Goal: Task Accomplishment & Management: Use online tool/utility

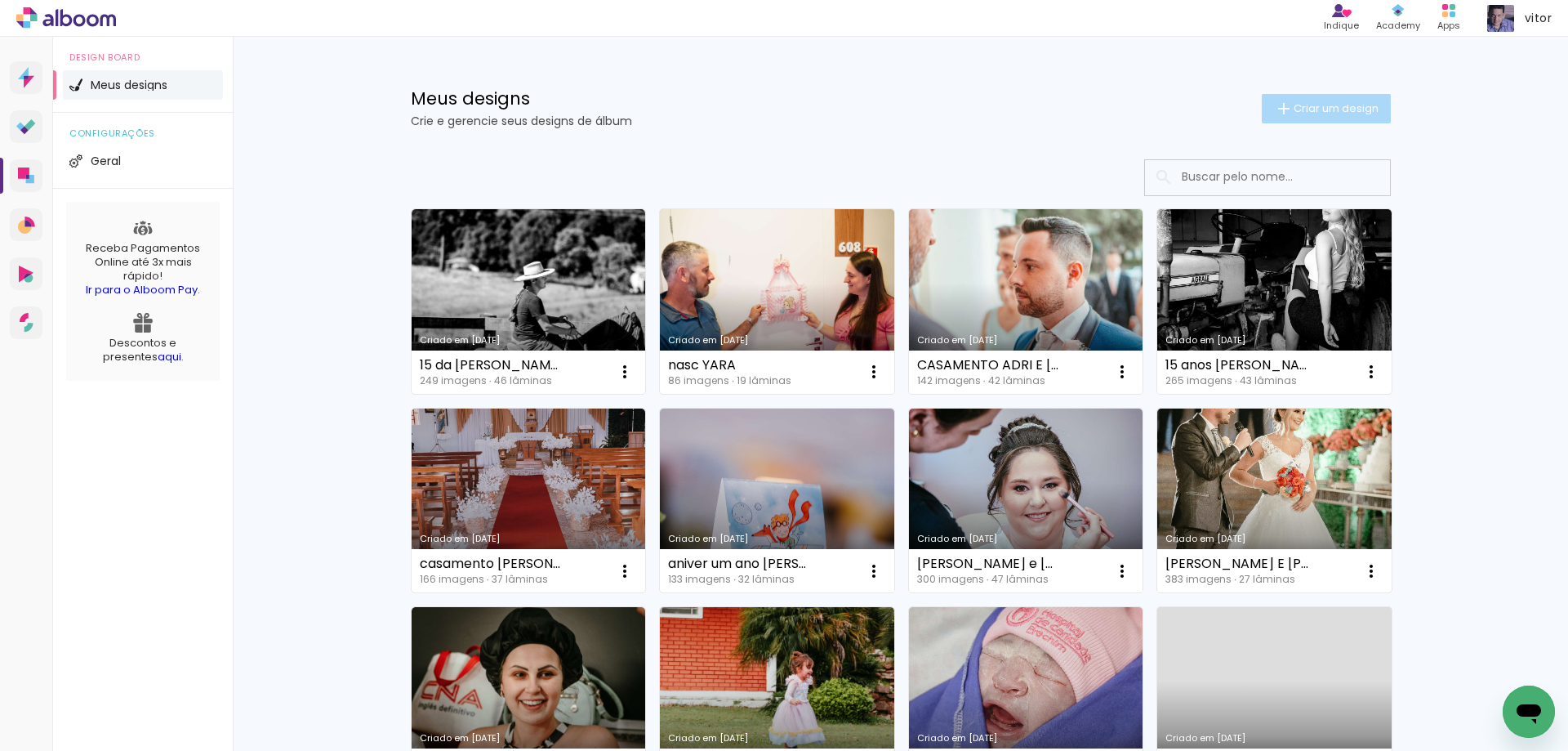
click at [1320, 106] on span "Criar um design" at bounding box center [1336, 107] width 85 height 10
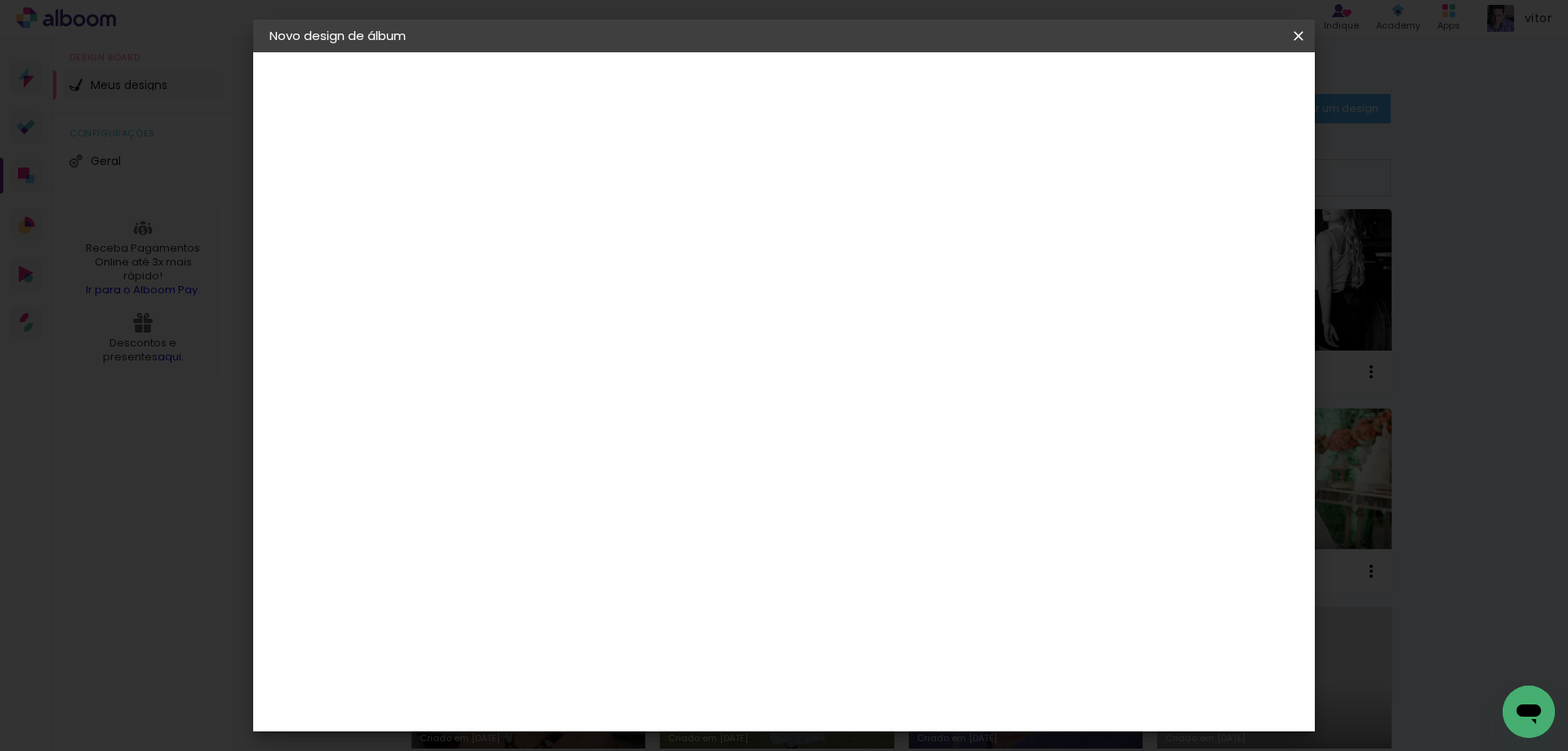
click at [0, 0] on div at bounding box center [0, 0] width 0 height 0
click at [537, 218] on input at bounding box center [537, 219] width 0 height 25
type input "15 Milena - [GEOGRAPHIC_DATA]"
type paper-input "15 Milena - [GEOGRAPHIC_DATA]"
click at [0, 0] on slot "Avançar" at bounding box center [0, 0] width 0 height 0
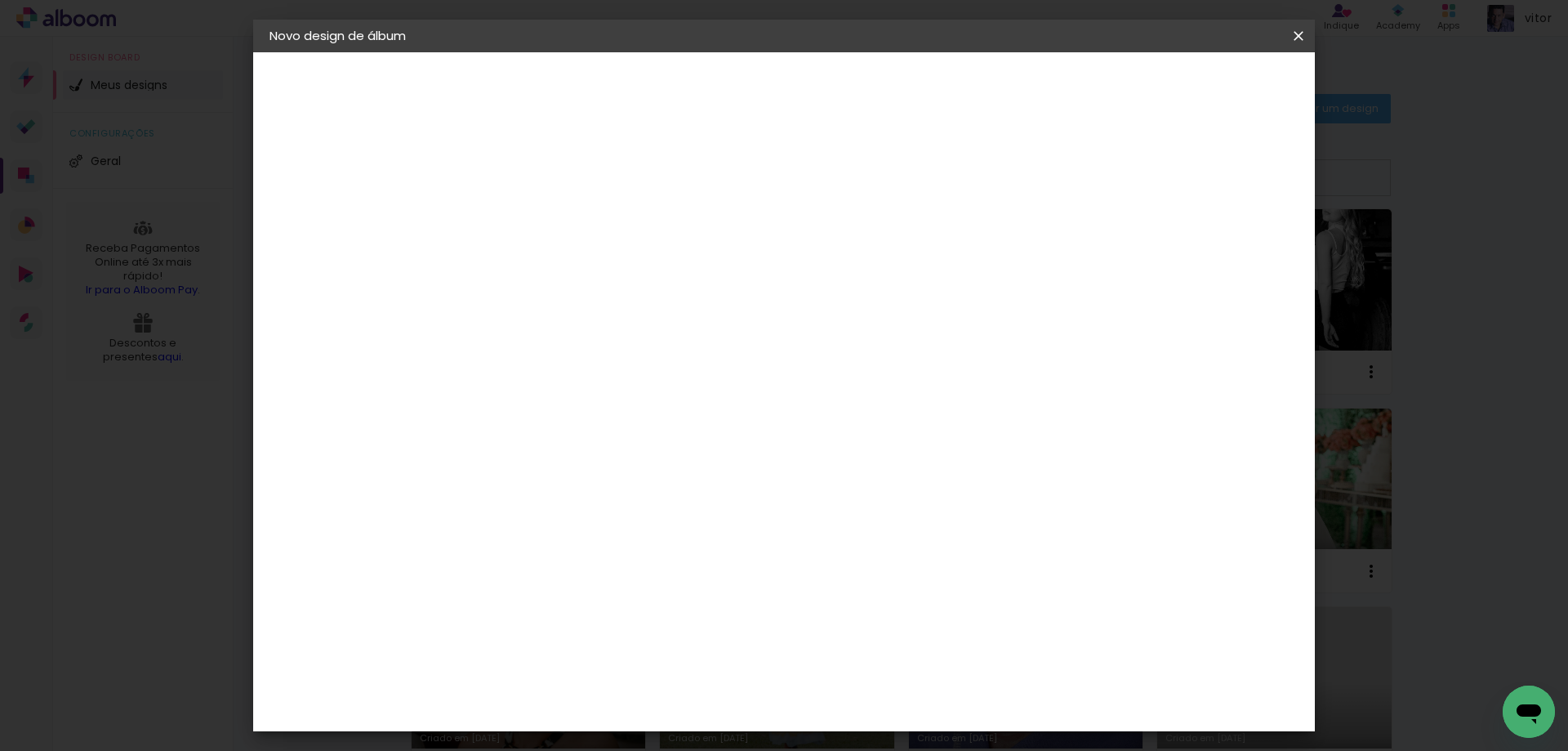
click at [0, 0] on slot "Tamanho Livre" at bounding box center [0, 0] width 0 height 0
click at [648, 264] on input "[GEOGRAPHIC_DATA]" at bounding box center [571, 261] width 152 height 20
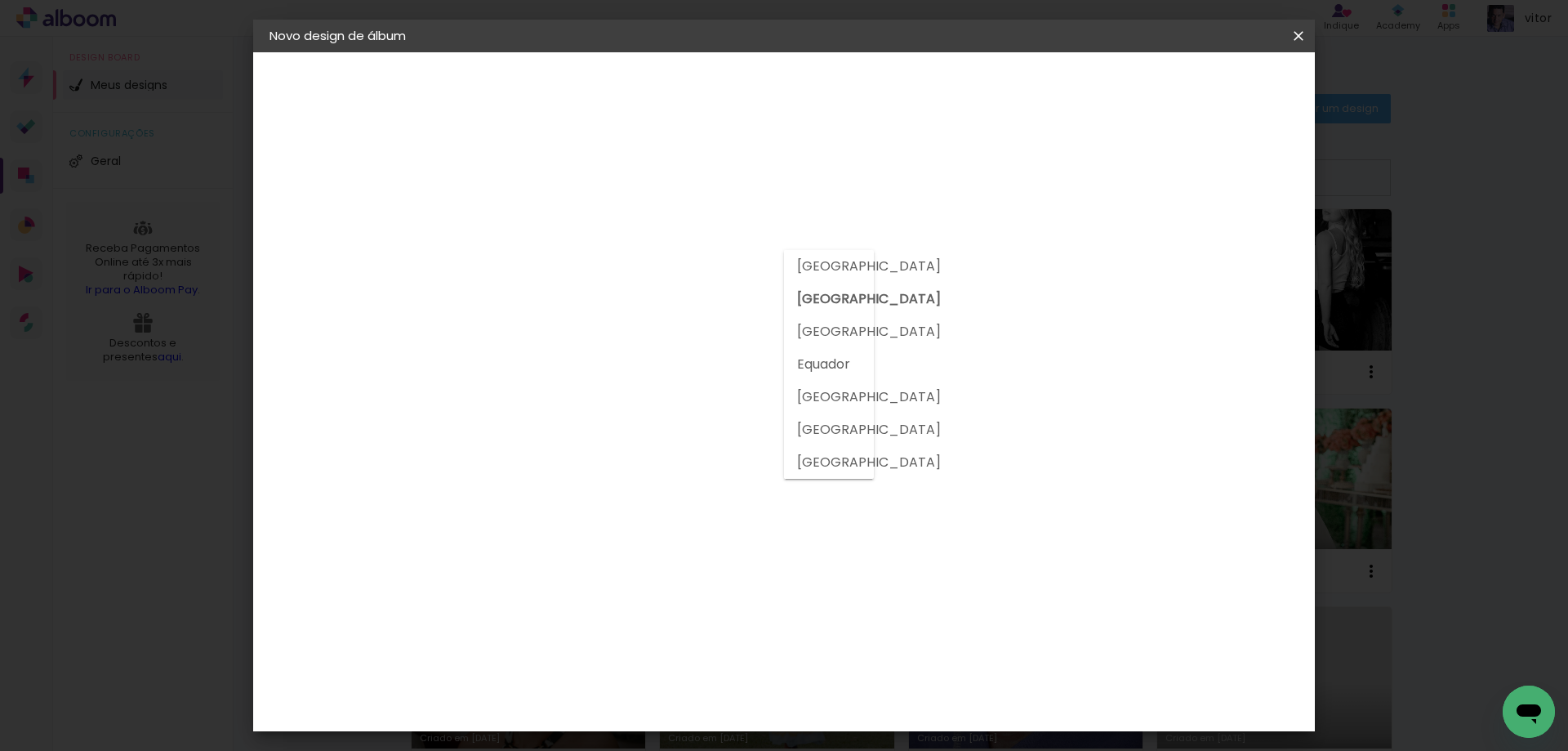
click at [661, 313] on input at bounding box center [578, 311] width 165 height 20
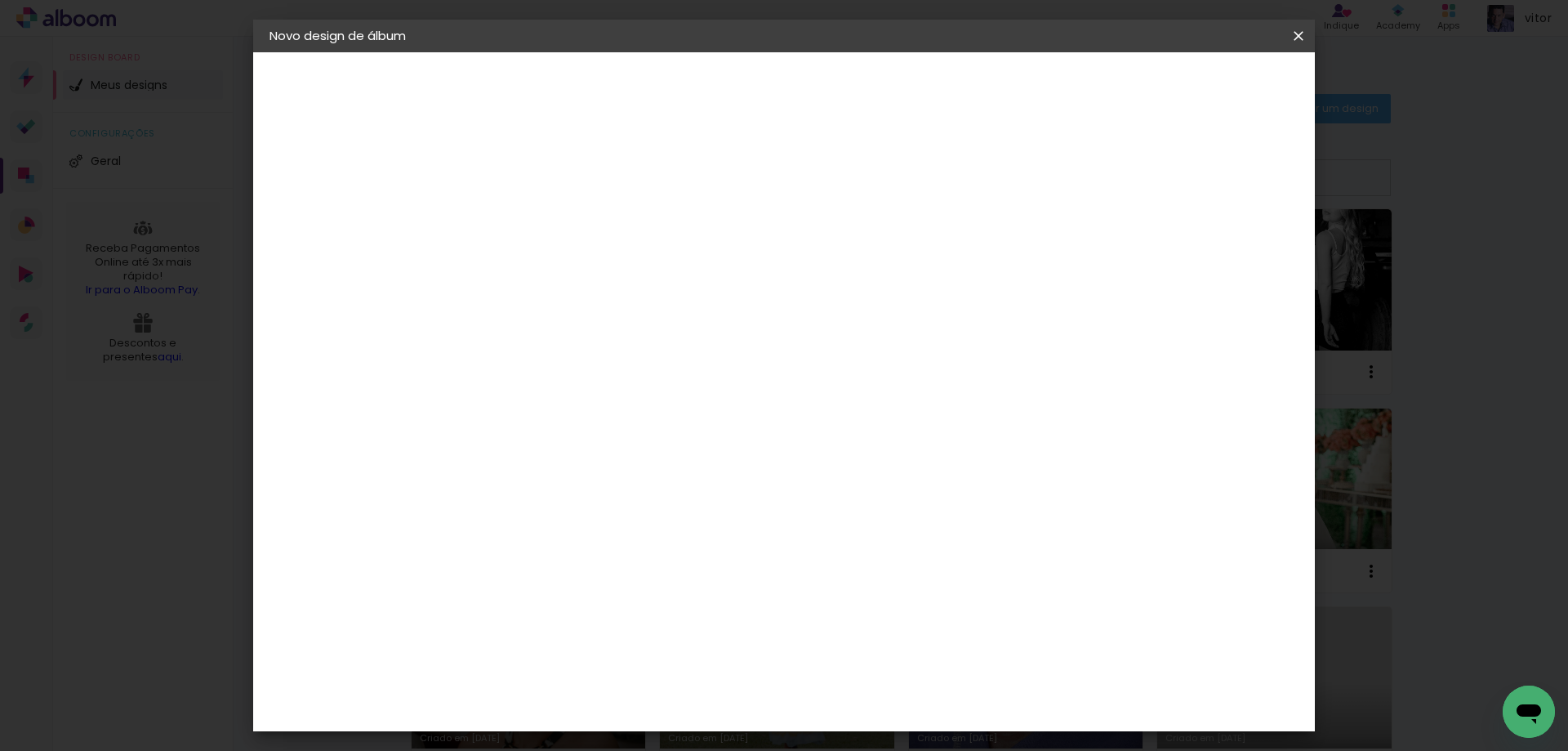
click at [661, 313] on input at bounding box center [578, 311] width 165 height 20
type input "univ"
type paper-input "univ"
click at [620, 384] on paper-item "Photoalbum Universal" at bounding box center [561, 372] width 143 height 43
click at [799, 79] on paper-button "Avançar" at bounding box center [758, 87] width 80 height 28
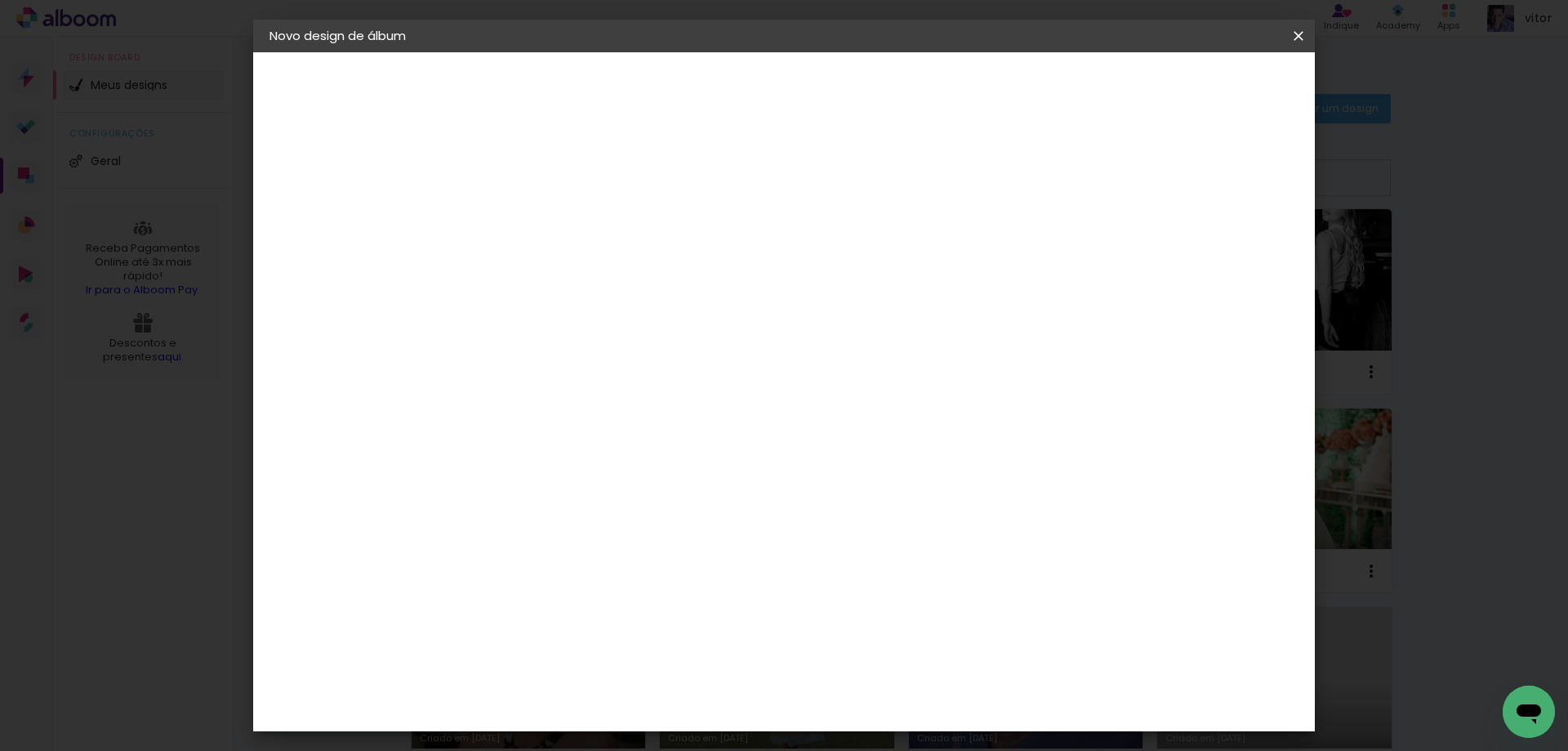
click at [620, 297] on div at bounding box center [579, 298] width 83 height 2
click at [0, 0] on slot "Padrão" at bounding box center [0, 0] width 0 height 0
type input "Padrão"
click at [647, 638] on span "25 × 30" at bounding box center [609, 659] width 76 height 44
click at [0, 0] on slot "Avançar" at bounding box center [0, 0] width 0 height 0
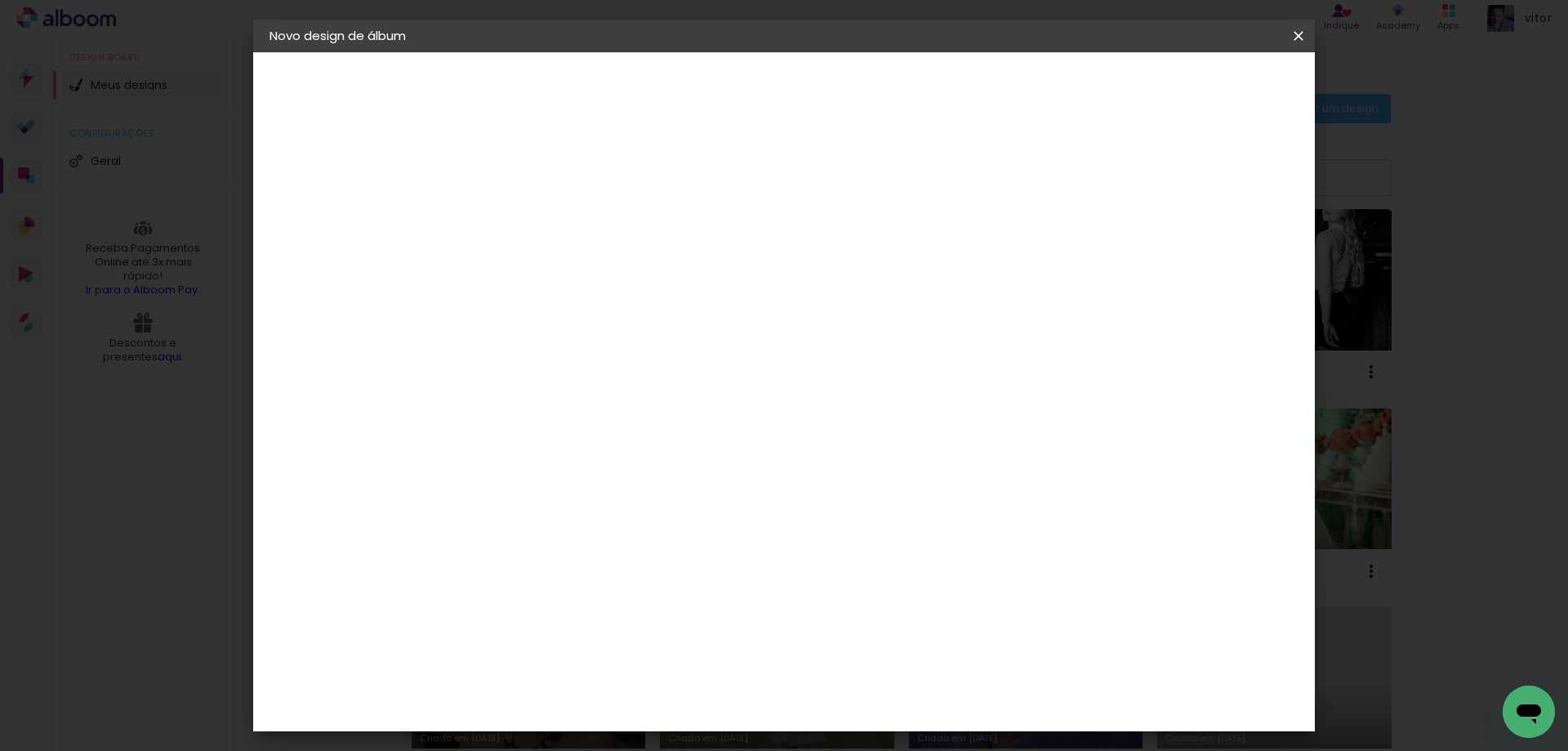
type input "3"
type paper-input "3"
click at [550, 169] on input "3" at bounding box center [523, 176] width 56 height 20
type input "4"
type paper-input "4"
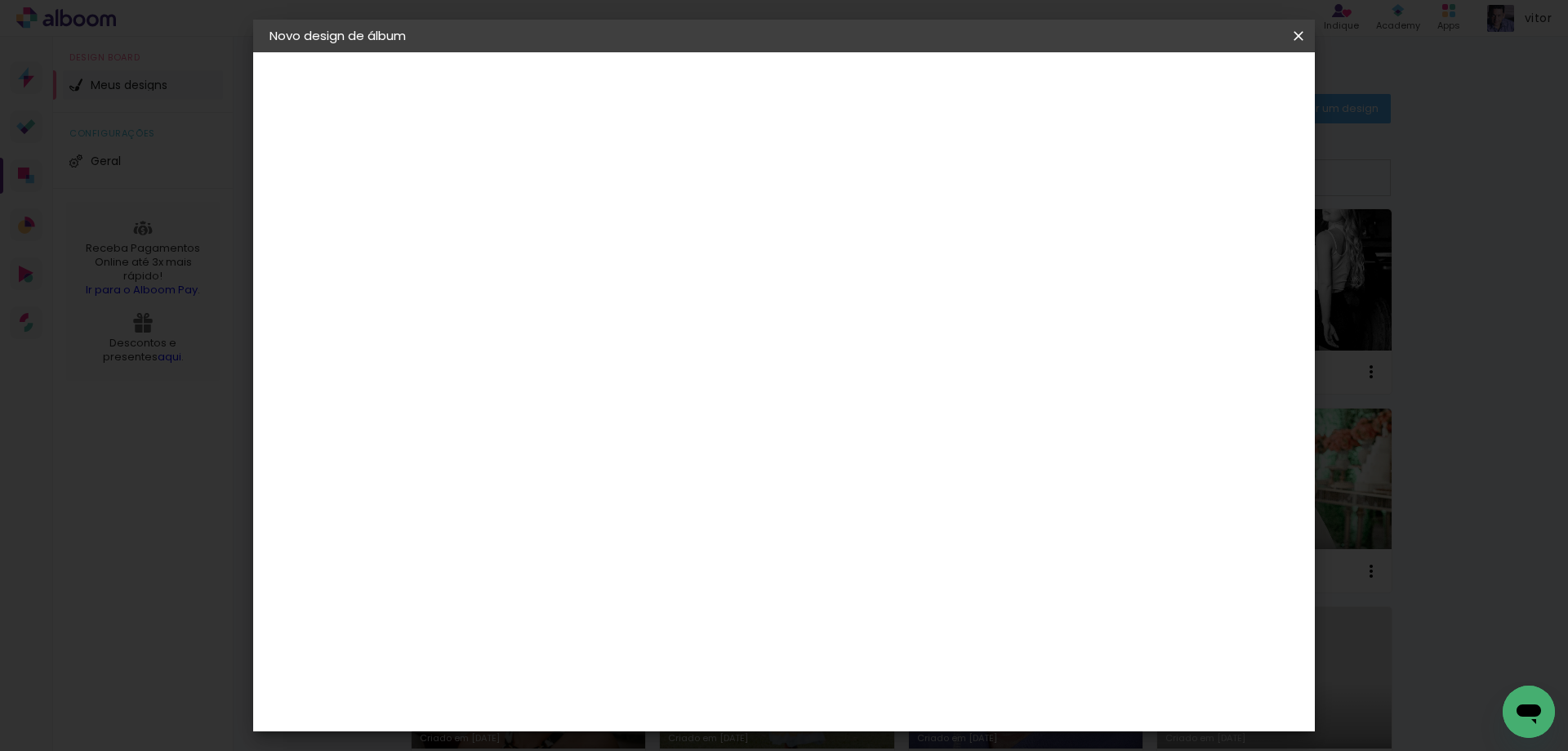
click at [550, 169] on input "4" at bounding box center [523, 176] width 56 height 20
type input "5"
type paper-input "5"
click at [550, 169] on input "5" at bounding box center [523, 176] width 56 height 20
click at [1213, 86] on paper-button "Iniciar design" at bounding box center [1159, 87] width 107 height 28
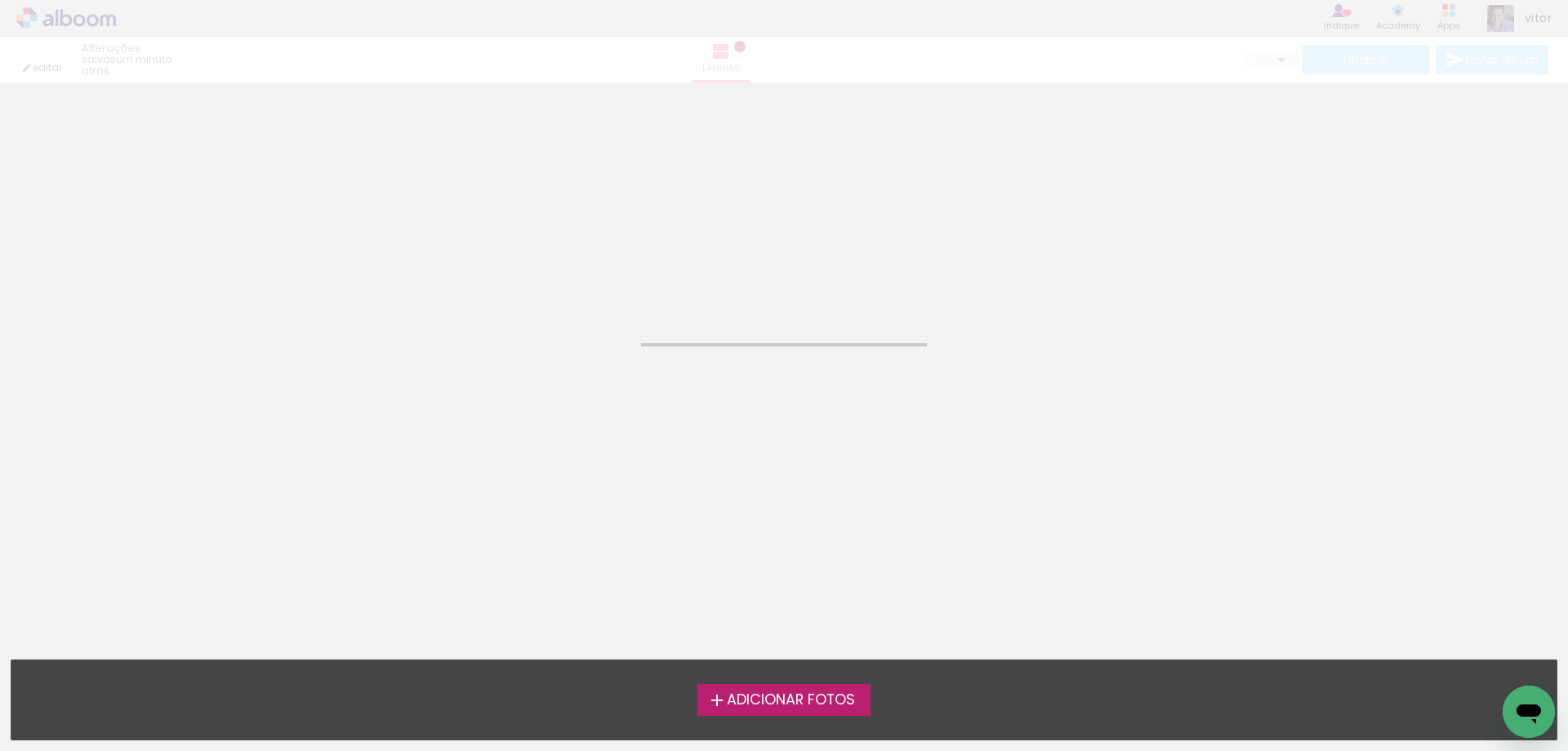
click at [811, 697] on span "Adicionar Fotos" at bounding box center [790, 700] width 128 height 15
click at [0, 0] on input "file" at bounding box center [0, 0] width 0 height 0
